Goal: Download file/media

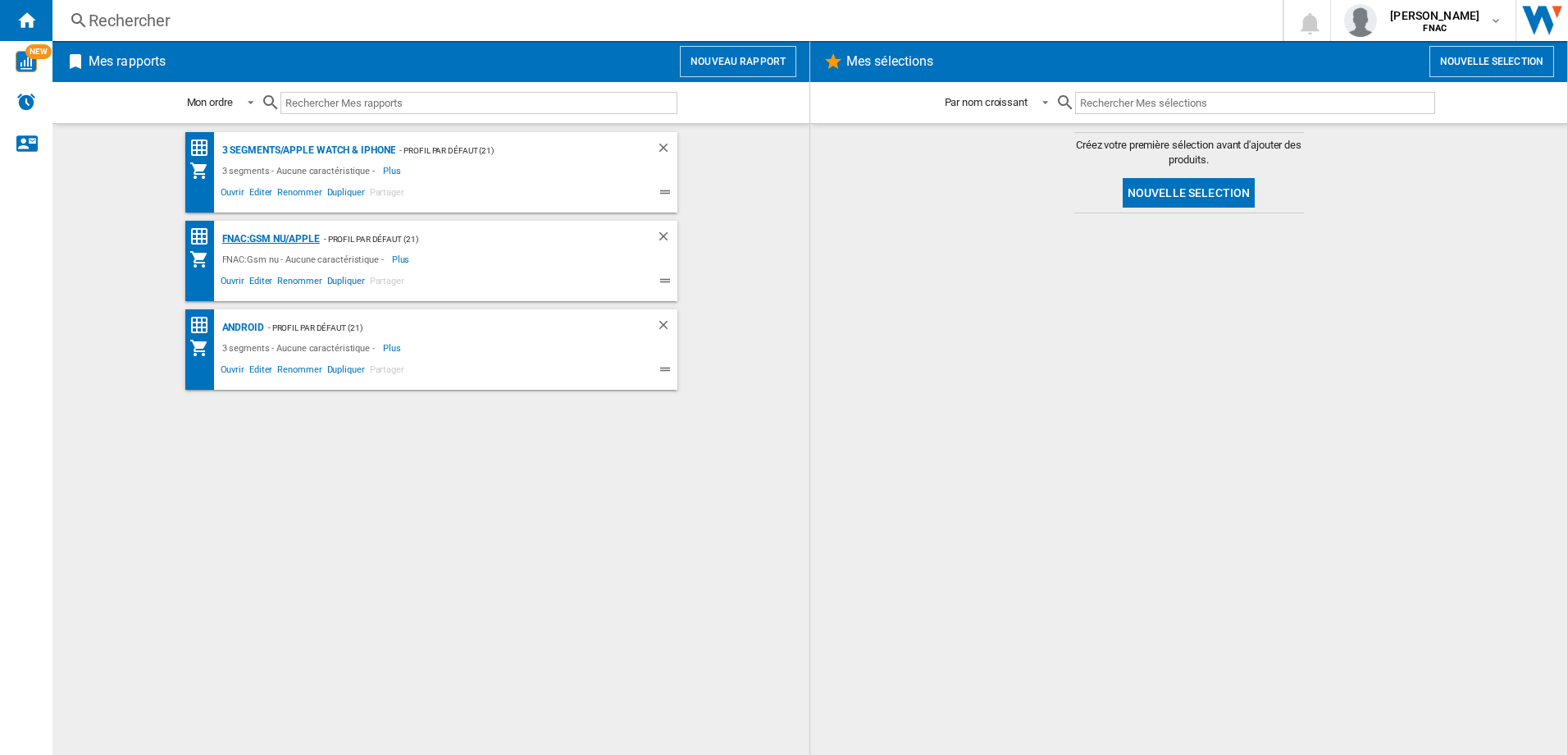
click at [285, 243] on div "FNAC:Gsm nu/APPLE" at bounding box center [269, 239] width 102 height 21
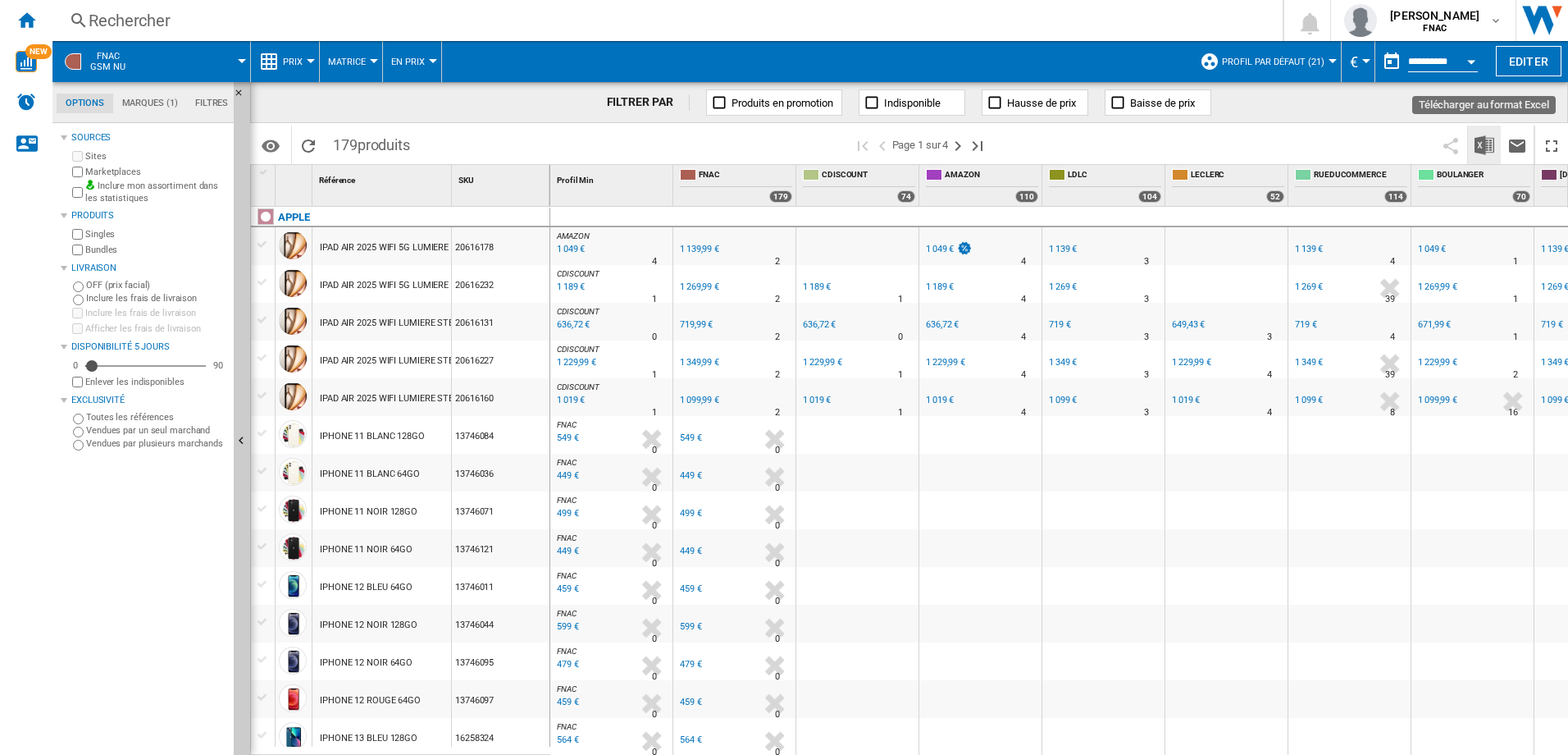
click at [1483, 151] on img "Télécharger au format Excel" at bounding box center [1484, 145] width 20 height 20
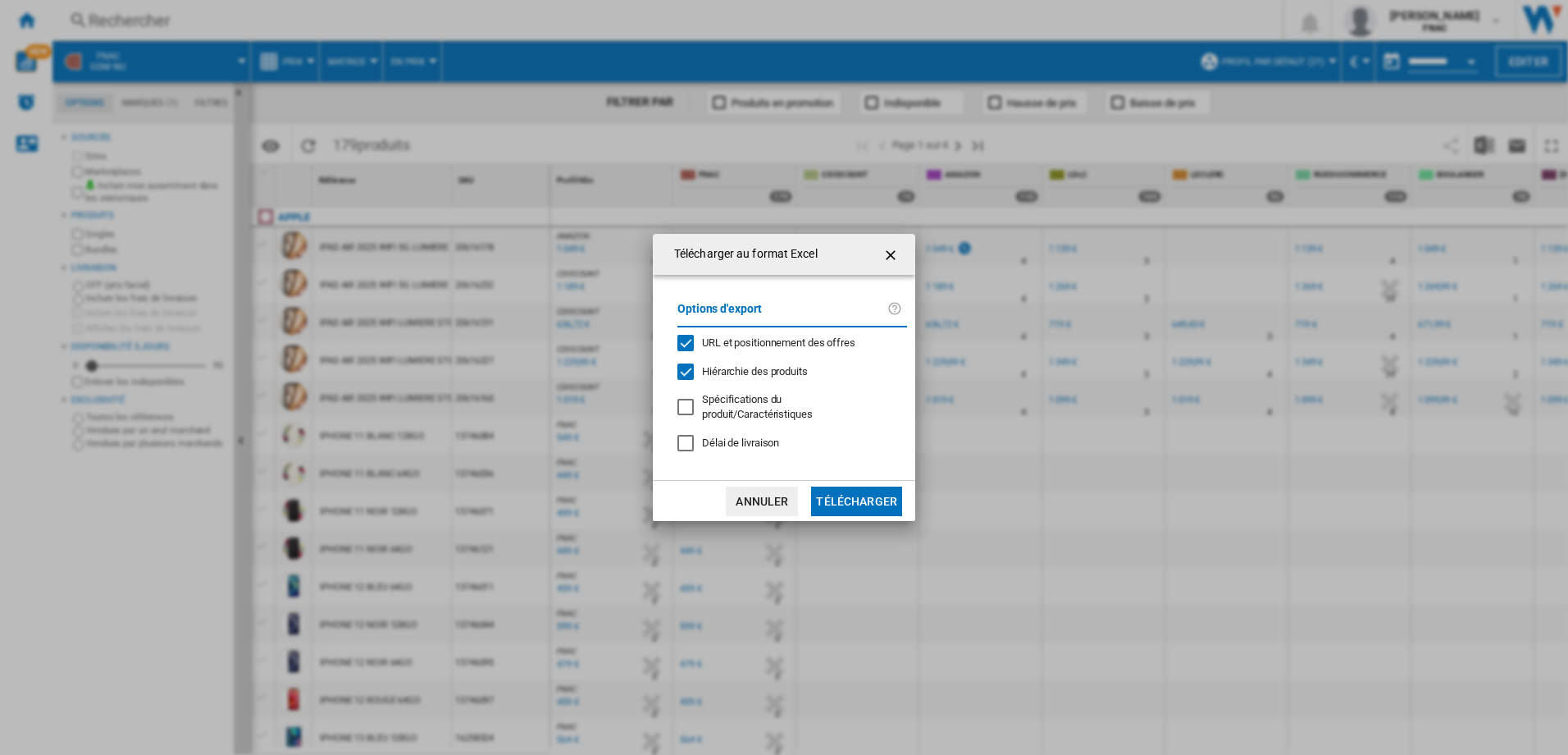
click at [895, 499] on button "Télécharger" at bounding box center [857, 501] width 91 height 30
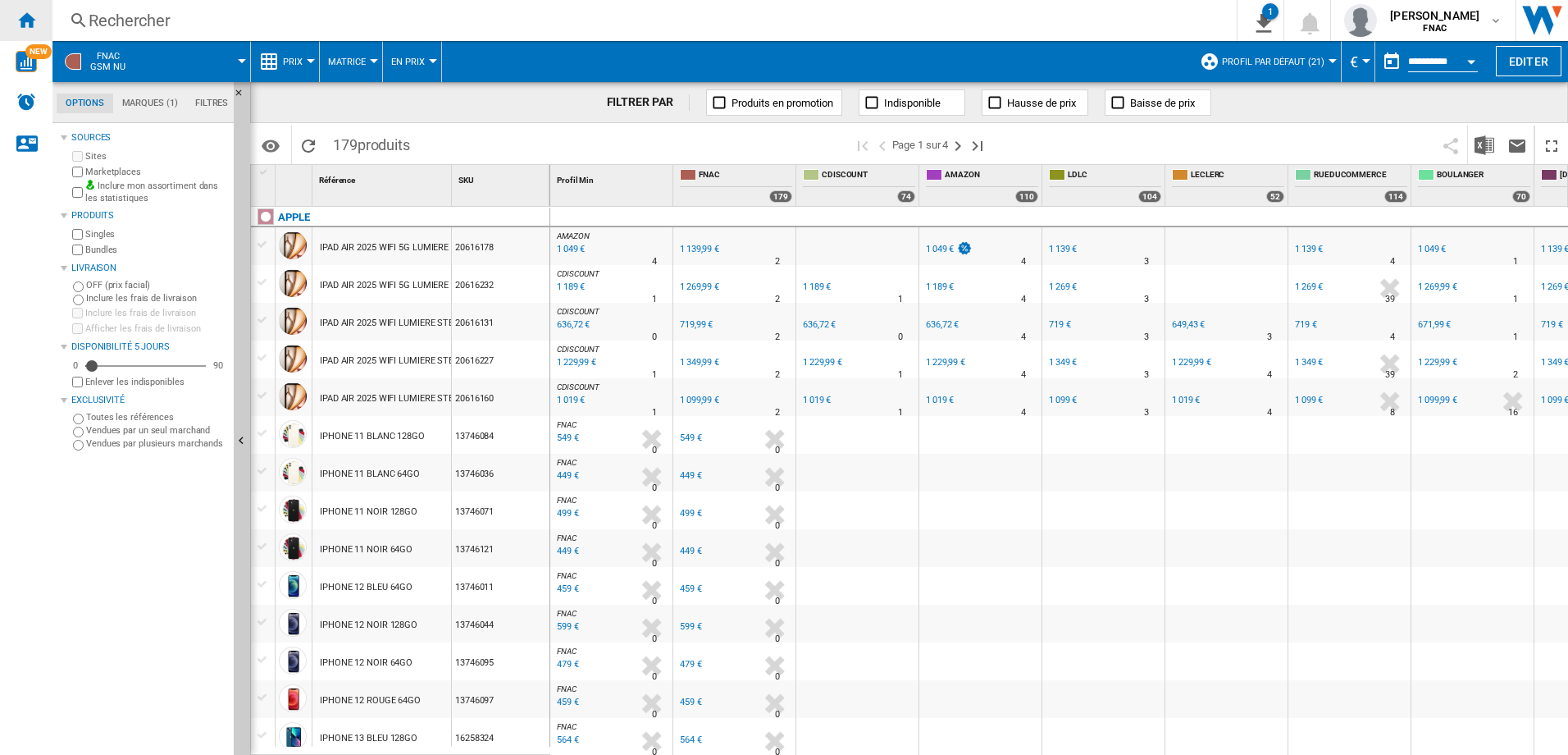
click at [24, 19] on ng-md-icon "Accueil" at bounding box center [27, 20] width 20 height 20
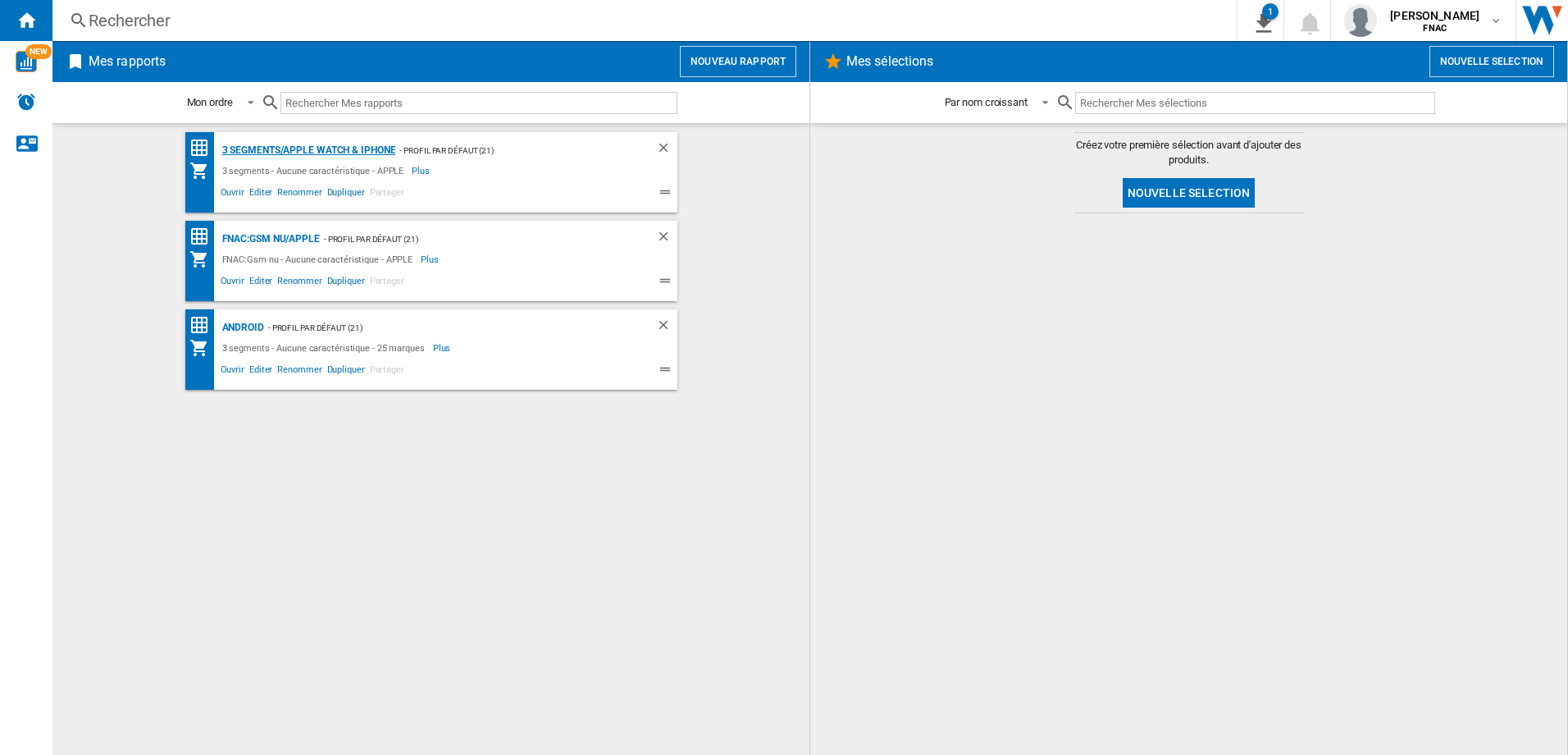
click at [338, 146] on div "3 segments/APPLE WATCH & iPhone" at bounding box center [307, 150] width 178 height 21
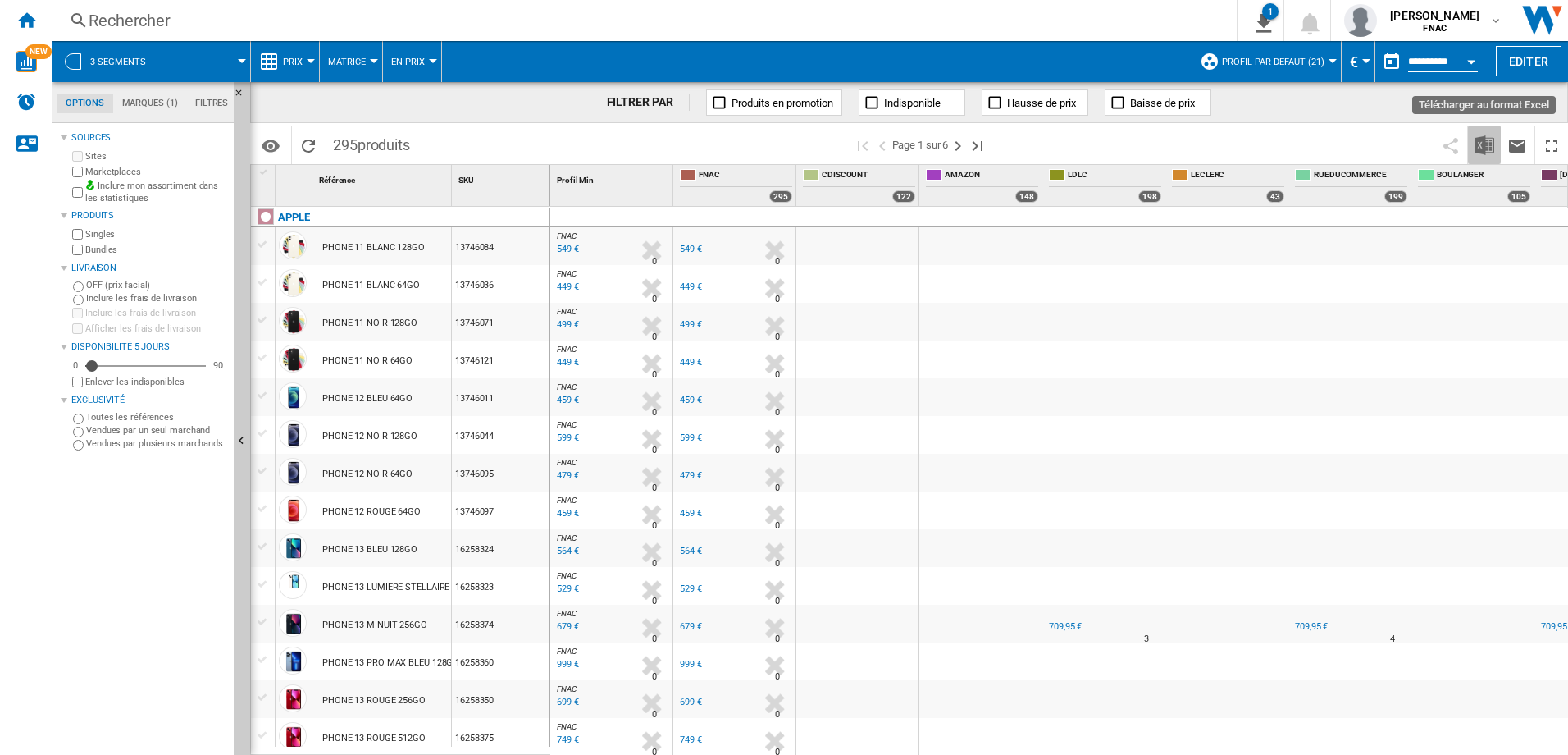
click at [1481, 146] on img "Télécharger au format Excel" at bounding box center [1484, 145] width 20 height 20
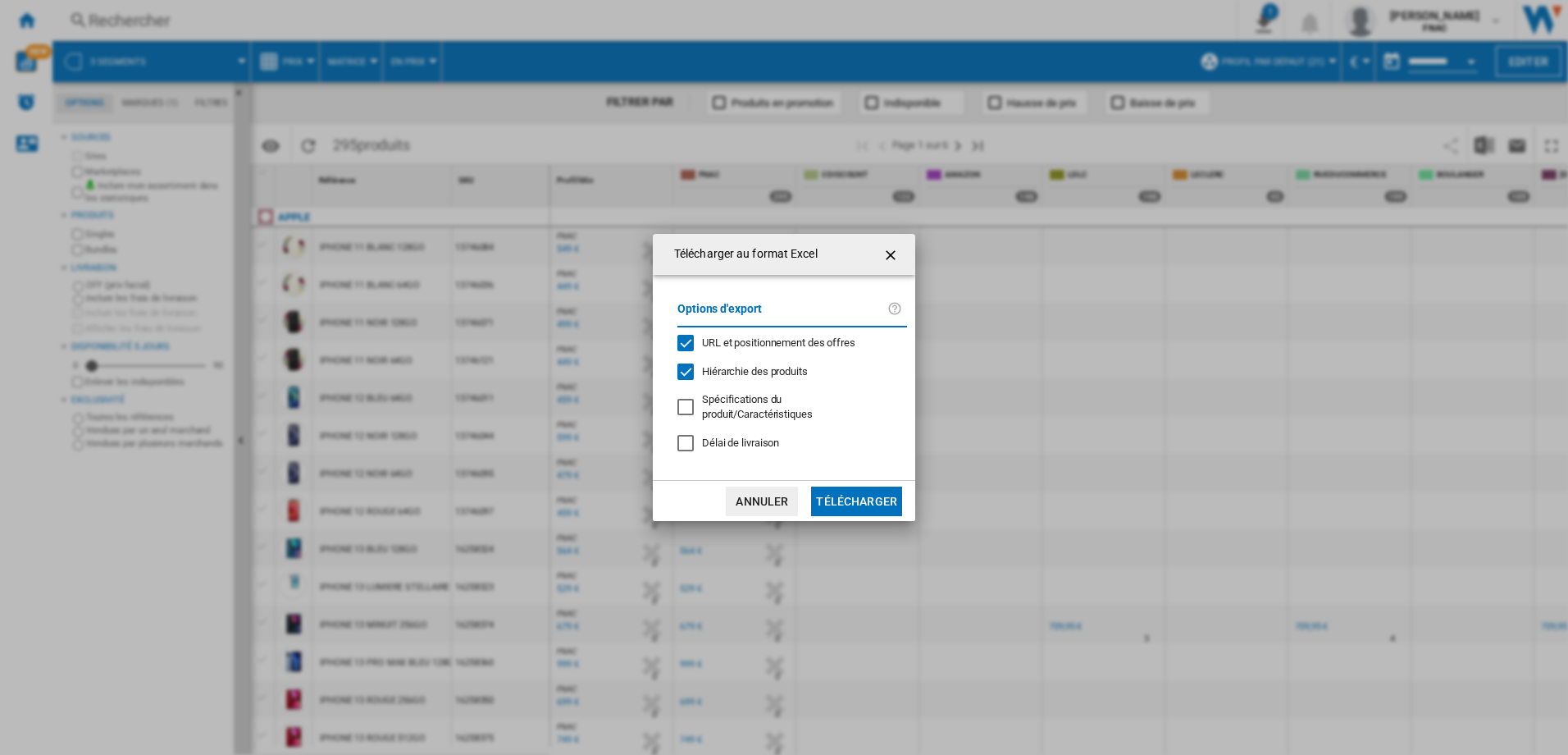
click at [870, 495] on button "Télécharger" at bounding box center [857, 501] width 91 height 30
